Goal: Find specific page/section: Find specific page/section

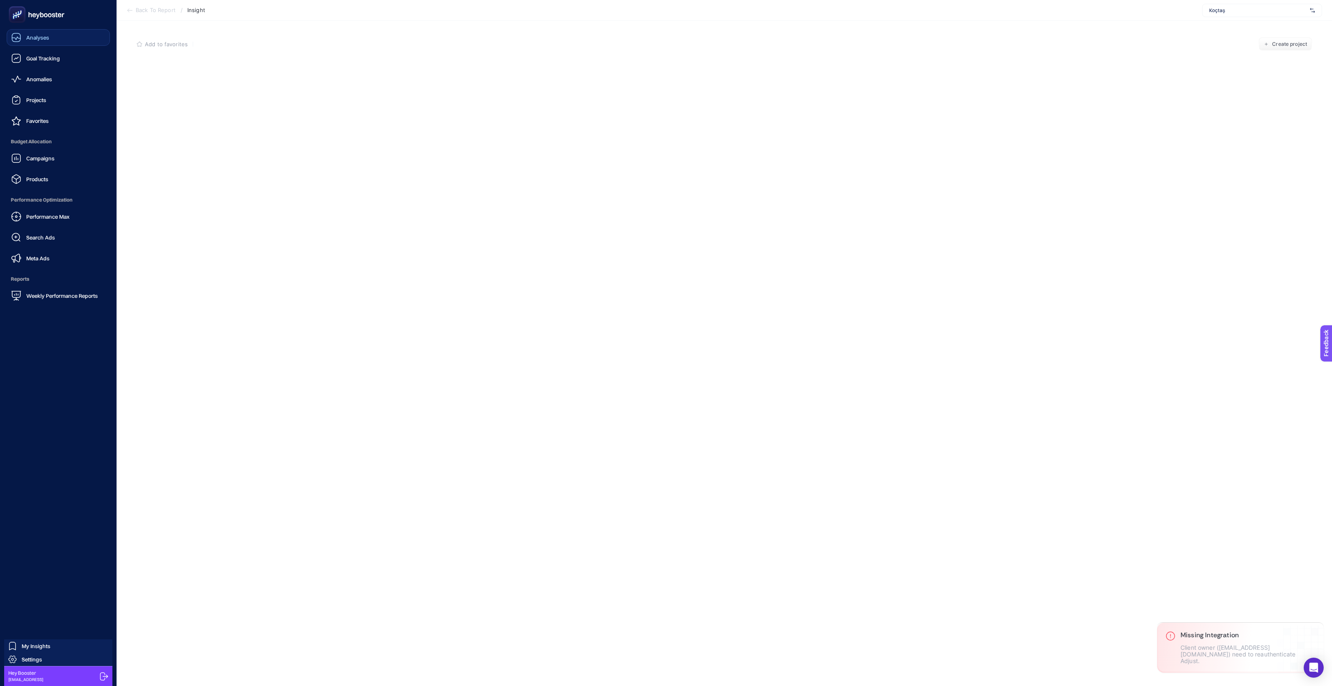
click at [15, 35] on icon at bounding box center [16, 37] width 10 height 10
